Goal: Entertainment & Leisure: Consume media (video, audio)

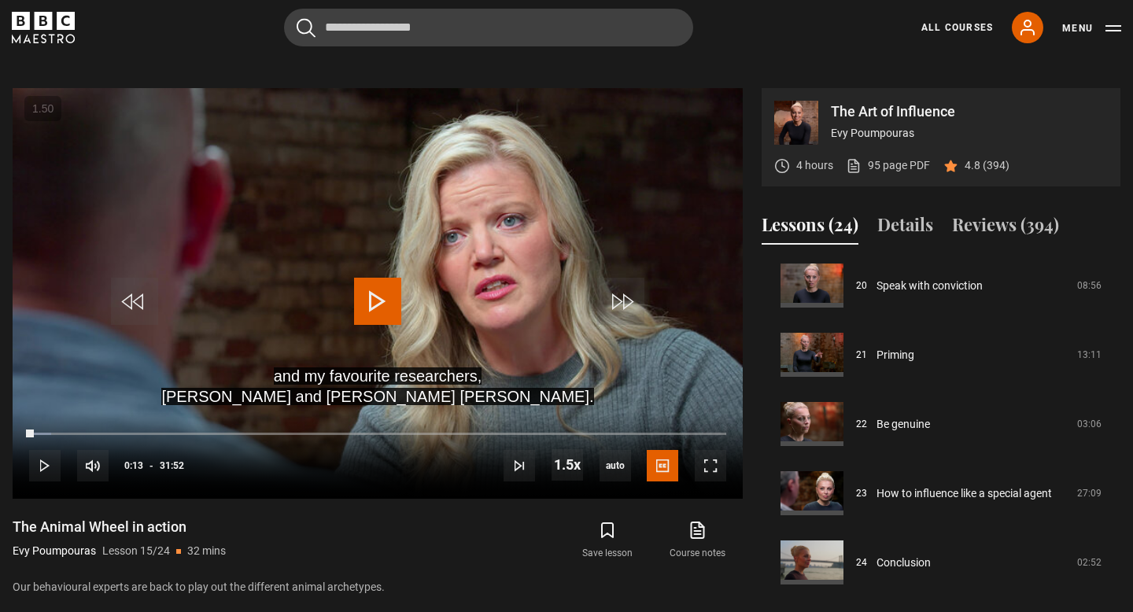
scroll to position [629, 0]
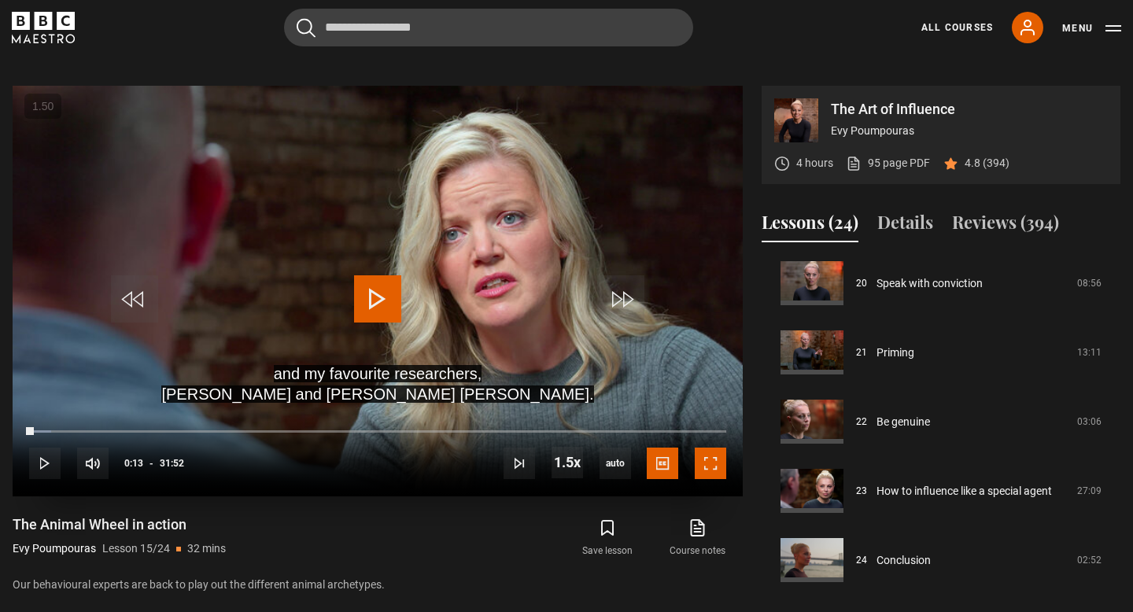
click at [716, 457] on span "Video Player" at bounding box center [710, 463] width 31 height 31
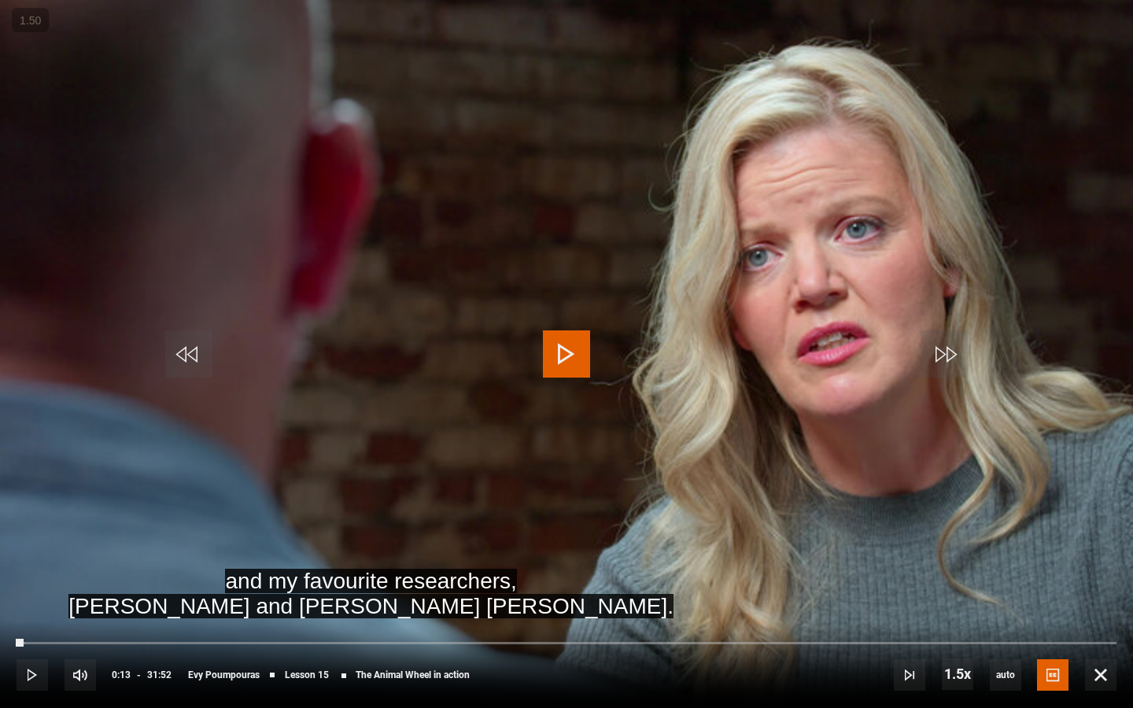
click at [558, 342] on span "Video Player" at bounding box center [566, 353] width 47 height 47
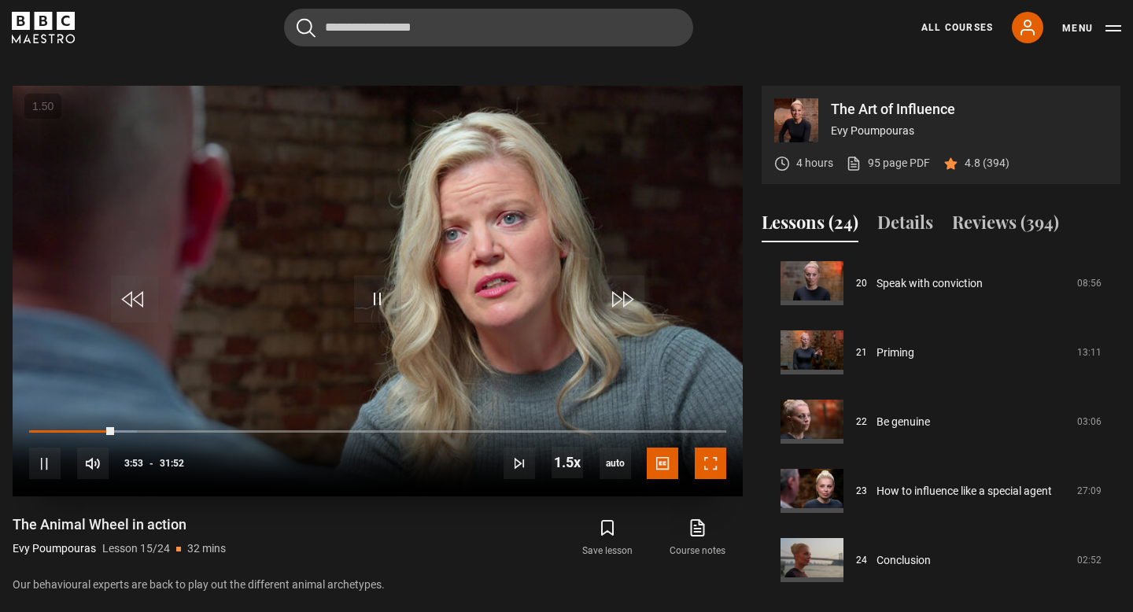
click at [706, 466] on span "Video Player" at bounding box center [710, 463] width 31 height 31
click at [707, 464] on span "Video Player" at bounding box center [710, 463] width 31 height 31
click at [703, 456] on span "Video Player" at bounding box center [710, 463] width 31 height 31
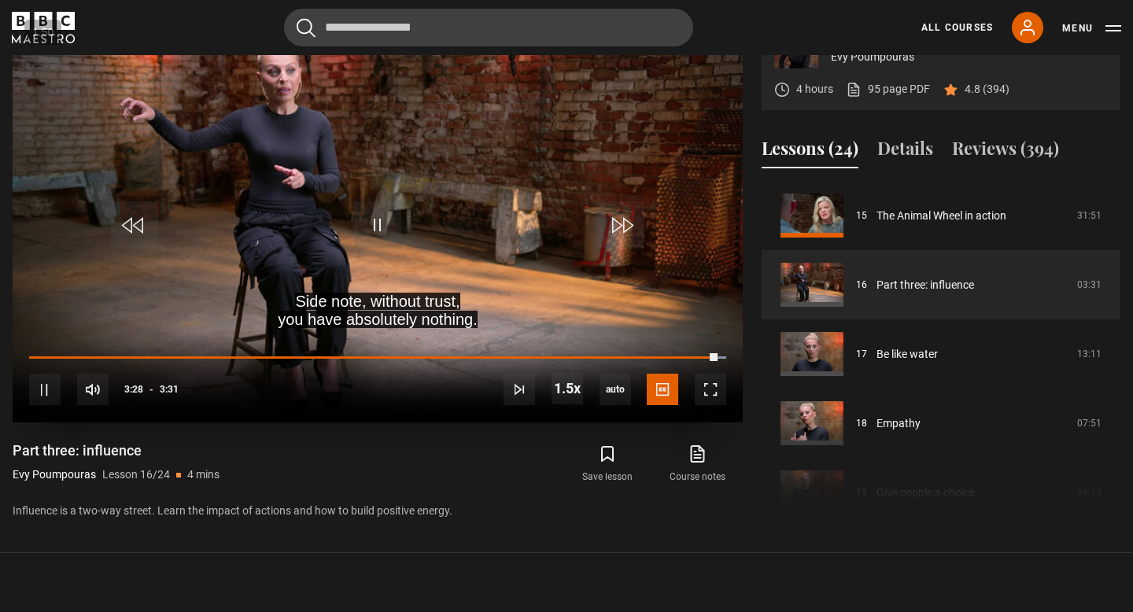
scroll to position [715, 0]
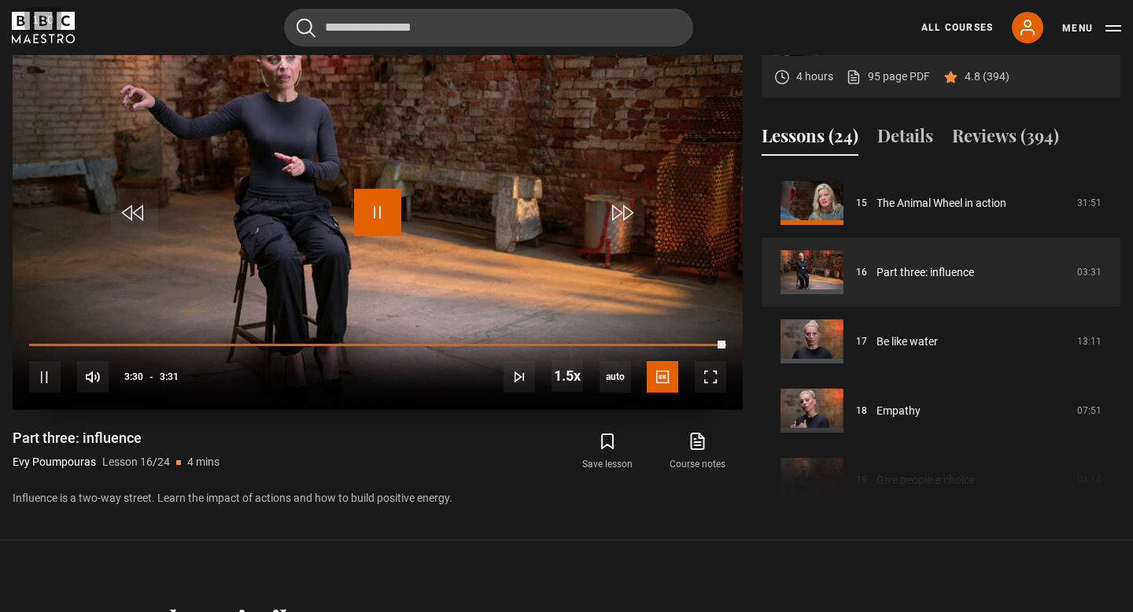
click at [354, 228] on span "Video Player" at bounding box center [377, 212] width 47 height 47
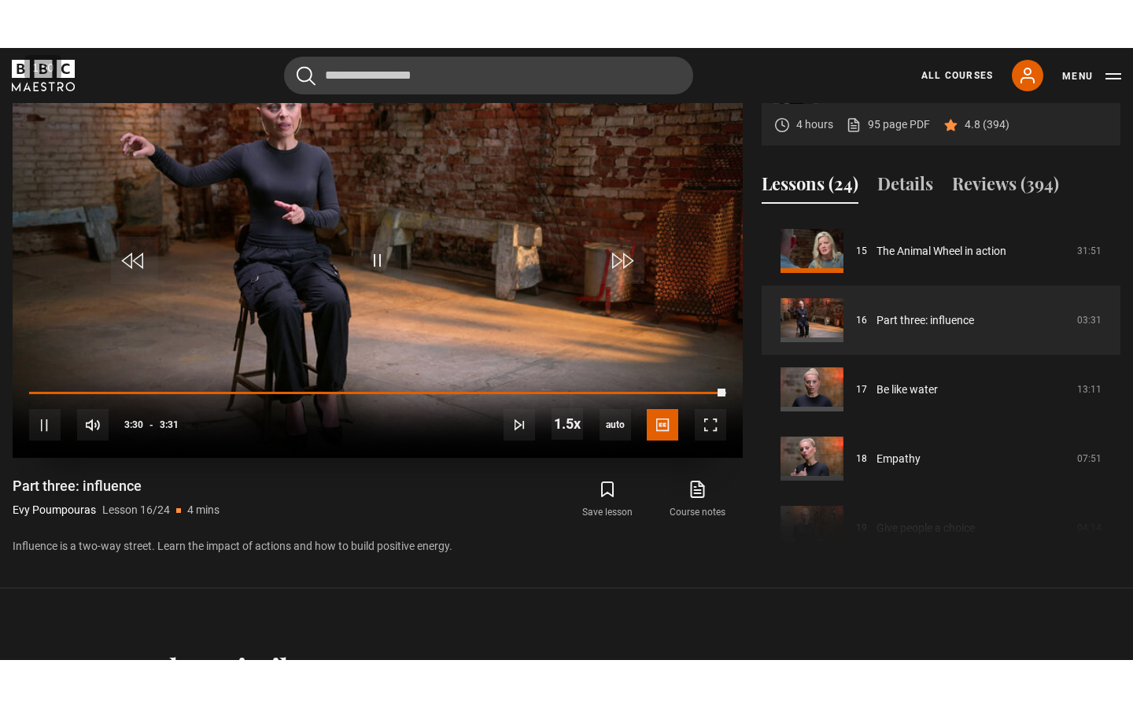
scroll to position [714, 0]
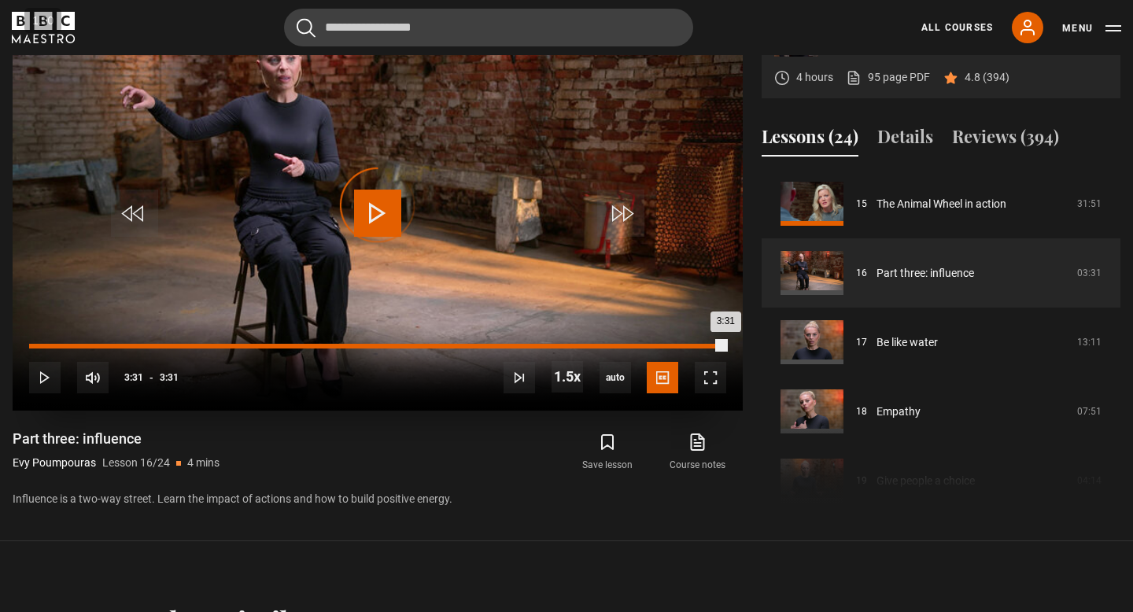
click at [31, 344] on div "0:00" at bounding box center [32, 346] width 2 height 5
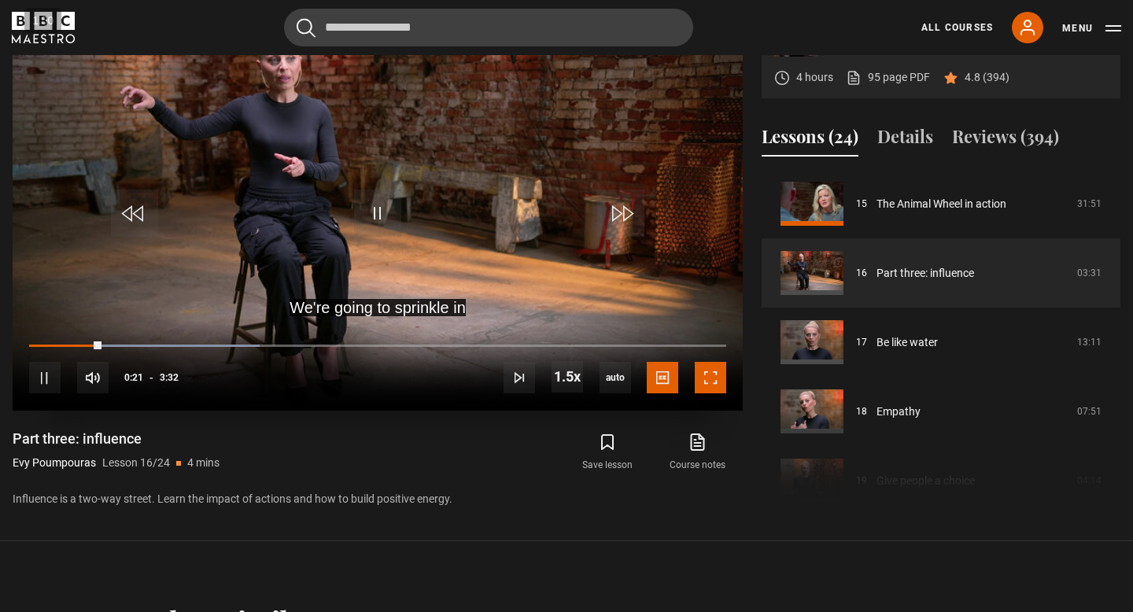
click at [709, 387] on span "Video Player" at bounding box center [710, 377] width 31 height 31
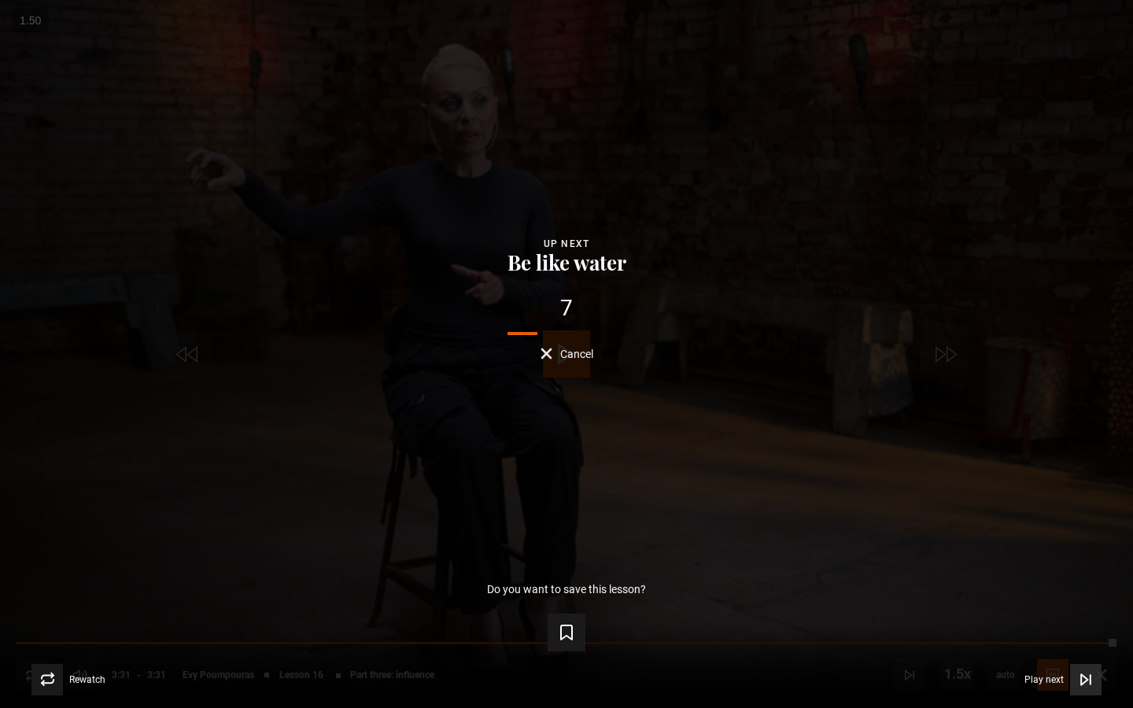
click at [1086, 611] on icon "Video Player" at bounding box center [1086, 680] width 16 height 16
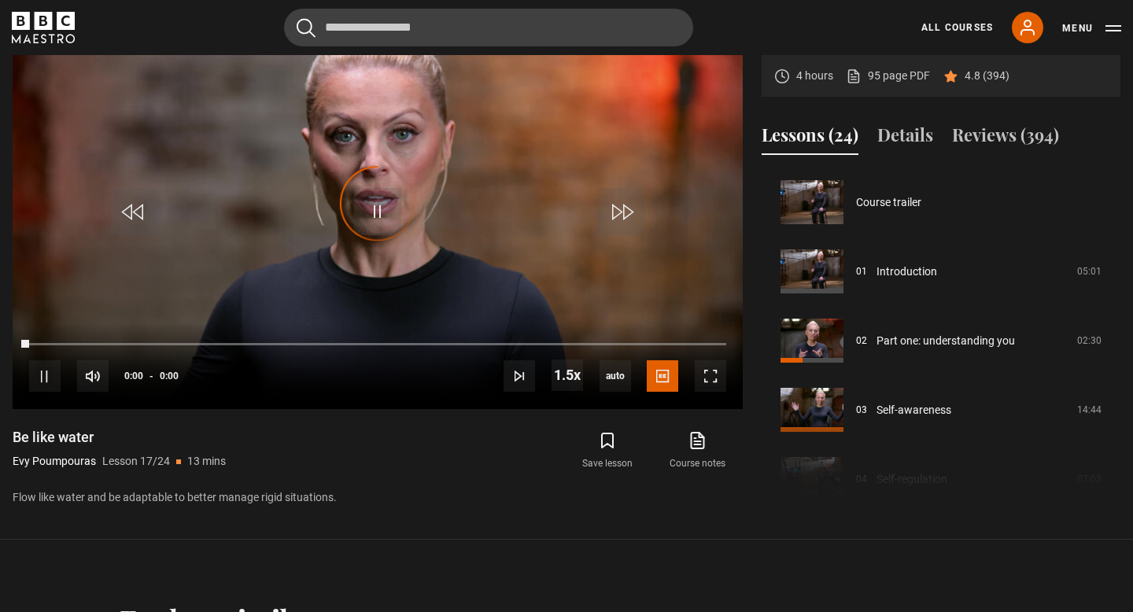
scroll to position [1108, 0]
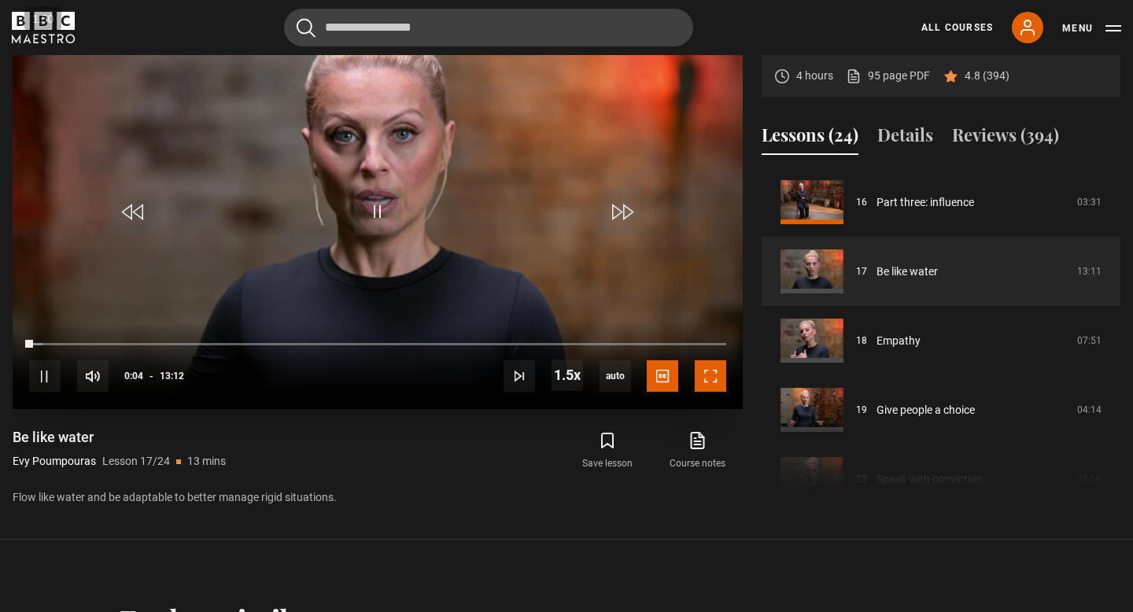
click at [715, 386] on span "Video Player" at bounding box center [710, 375] width 31 height 31
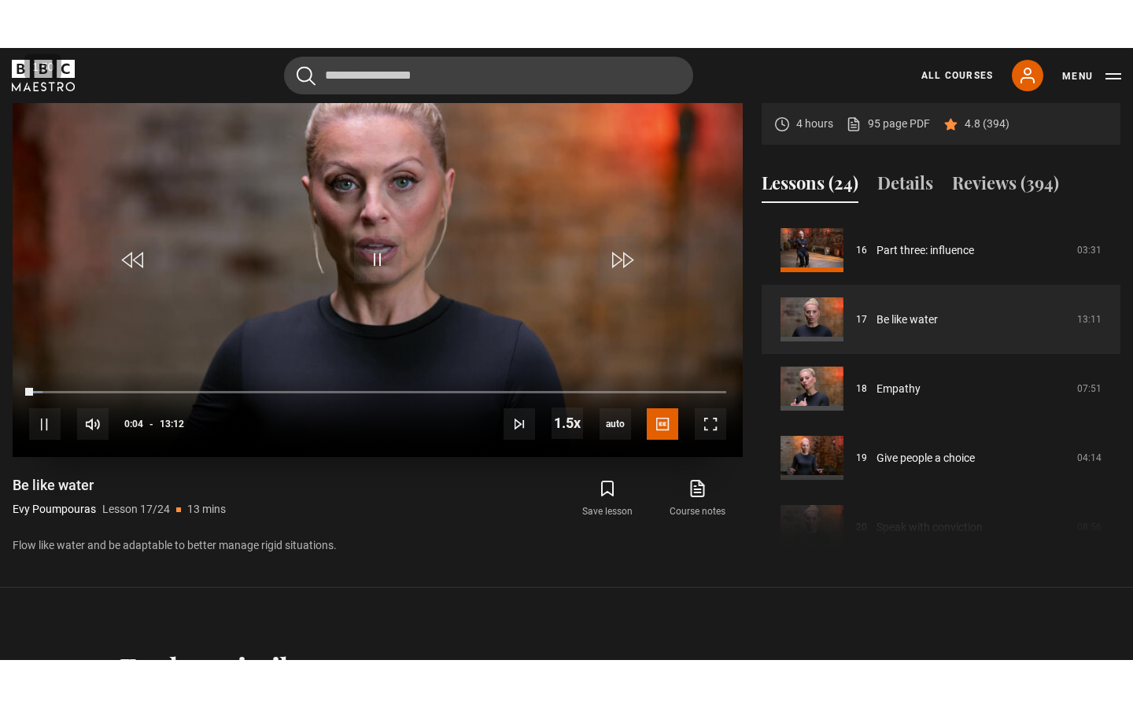
scroll to position [714, 0]
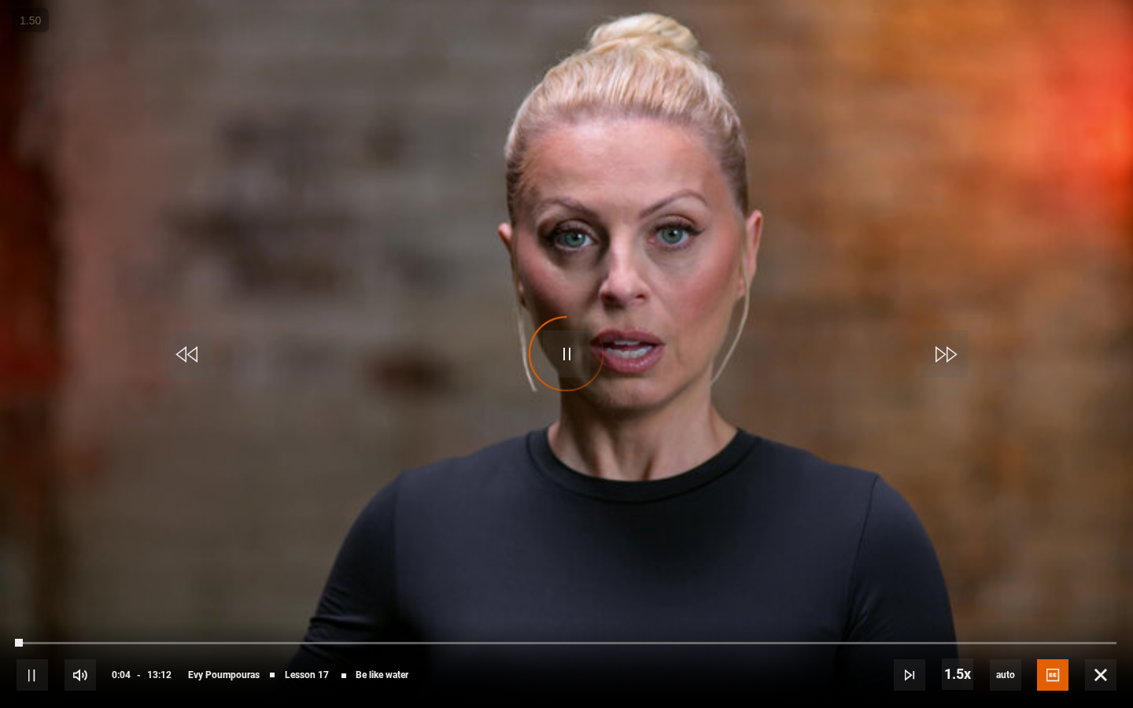
click at [552, 354] on div "Video Player is loading." at bounding box center [566, 354] width 79 height 79
click at [558, 354] on span "Video Player" at bounding box center [566, 353] width 47 height 47
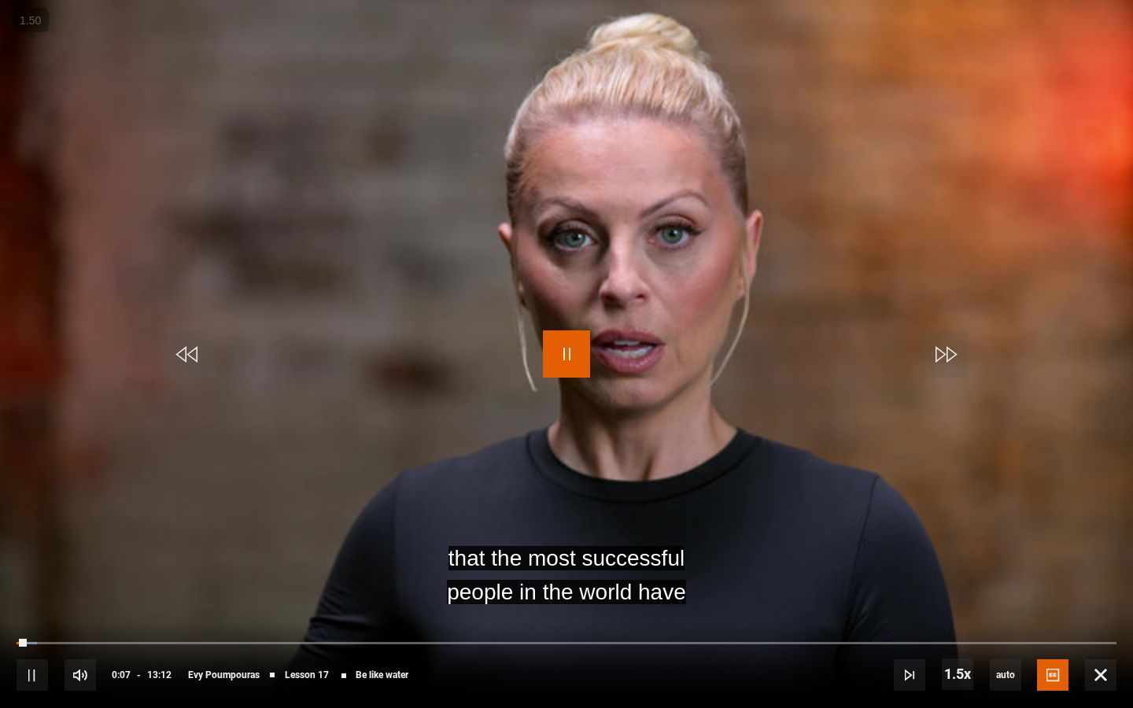
click at [555, 353] on span "Video Player" at bounding box center [566, 353] width 47 height 47
